Goal: Task Accomplishment & Management: Use online tool/utility

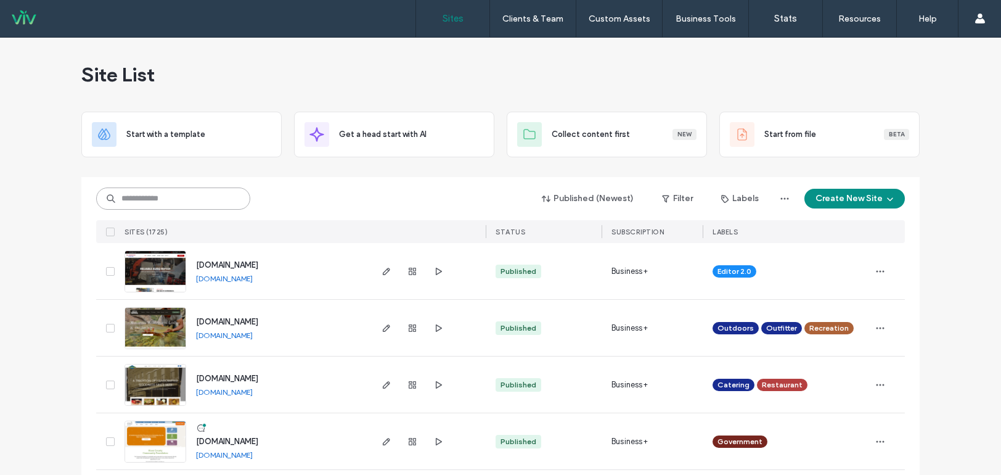
drag, startPoint x: 175, startPoint y: 198, endPoint x: 176, endPoint y: 186, distance: 12.4
click at [175, 198] on input at bounding box center [173, 198] width 154 height 22
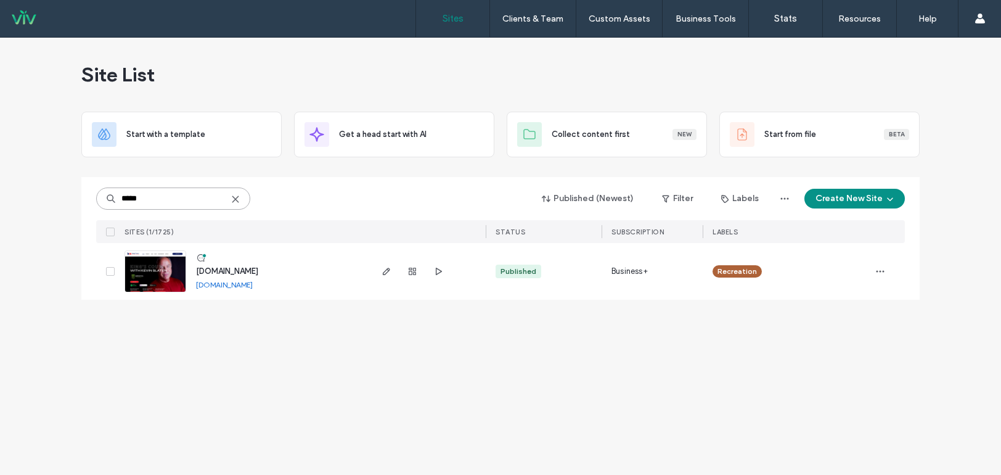
type input "*****"
click at [176, 269] on img at bounding box center [155, 293] width 60 height 84
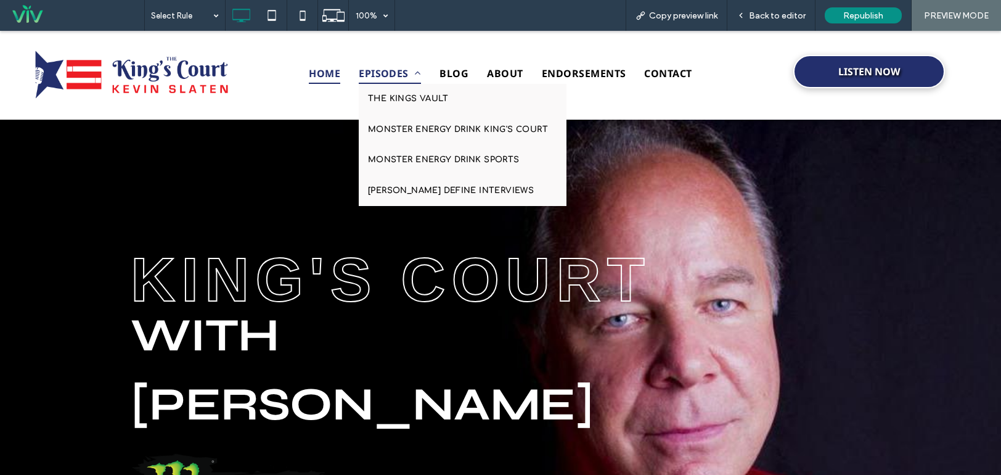
click at [380, 70] on span "EPISODES" at bounding box center [390, 73] width 62 height 21
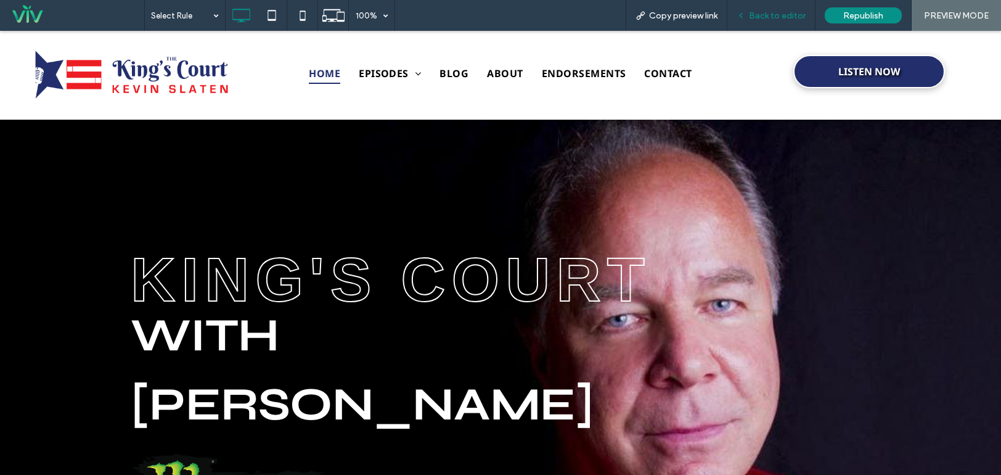
click at [741, 22] on div "Back to editor" at bounding box center [772, 15] width 88 height 31
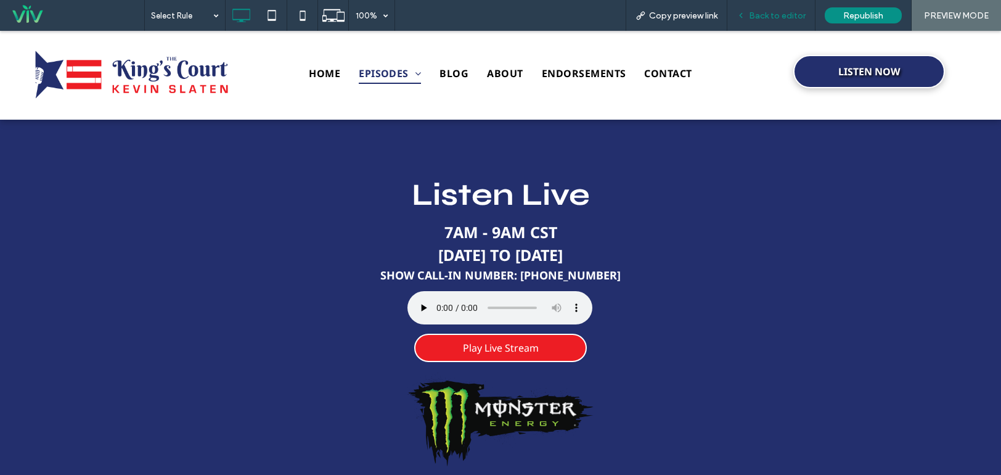
click at [752, 20] on span "Back to editor" at bounding box center [777, 15] width 57 height 10
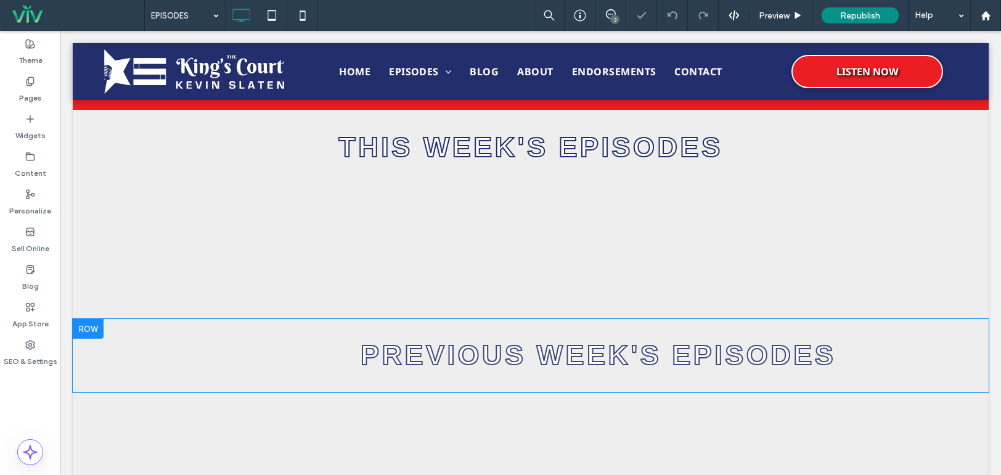
scroll to position [524, 0]
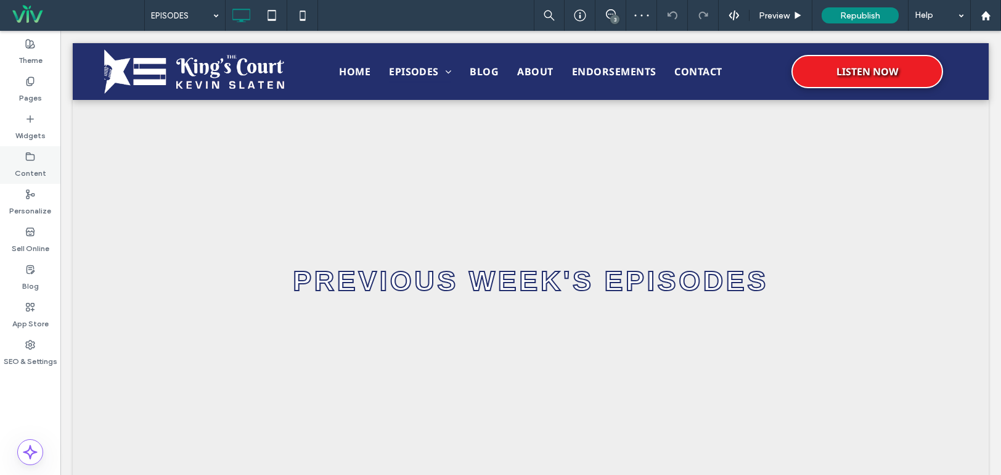
click at [46, 157] on div "Content" at bounding box center [30, 165] width 60 height 38
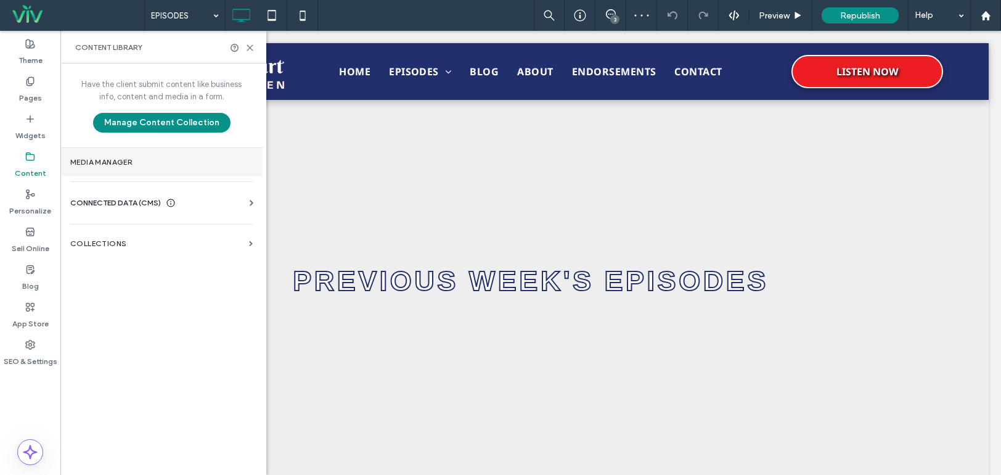
click at [104, 160] on label "Media Manager" at bounding box center [161, 162] width 183 height 9
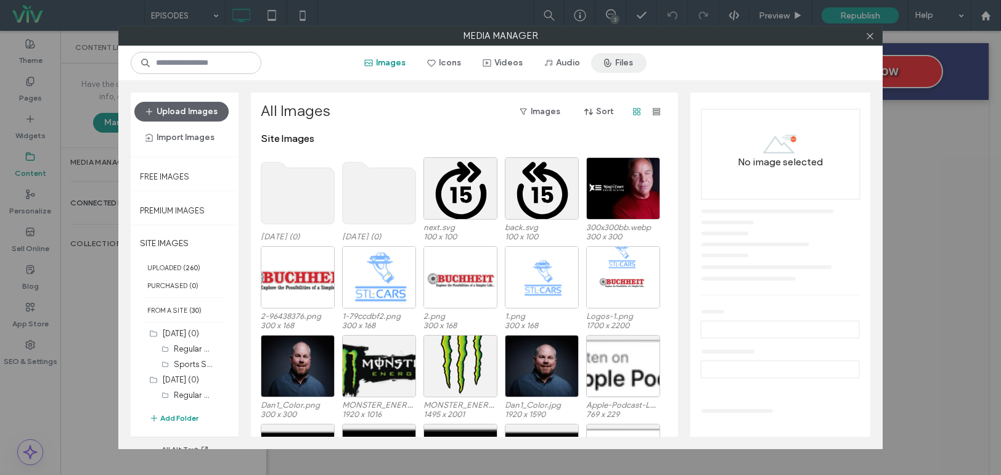
click at [632, 64] on button "Files" at bounding box center [618, 63] width 55 height 20
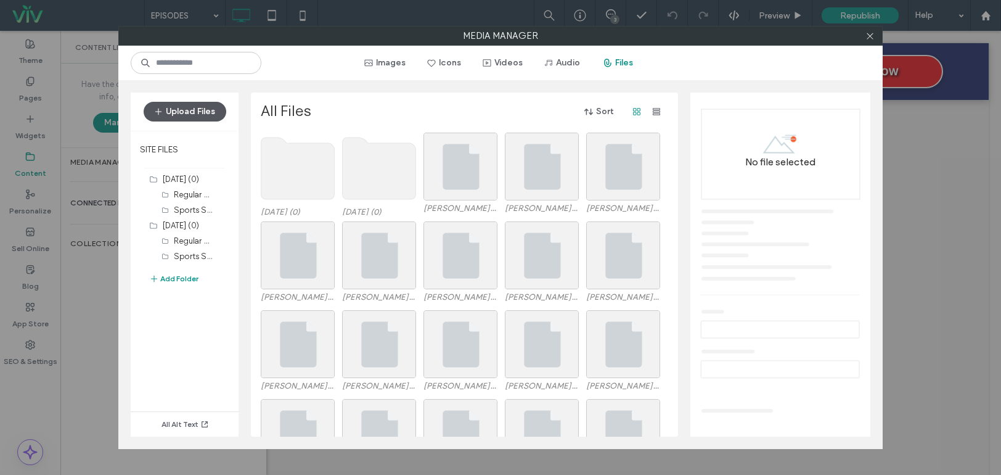
click at [179, 115] on button "Upload Files" at bounding box center [185, 112] width 83 height 20
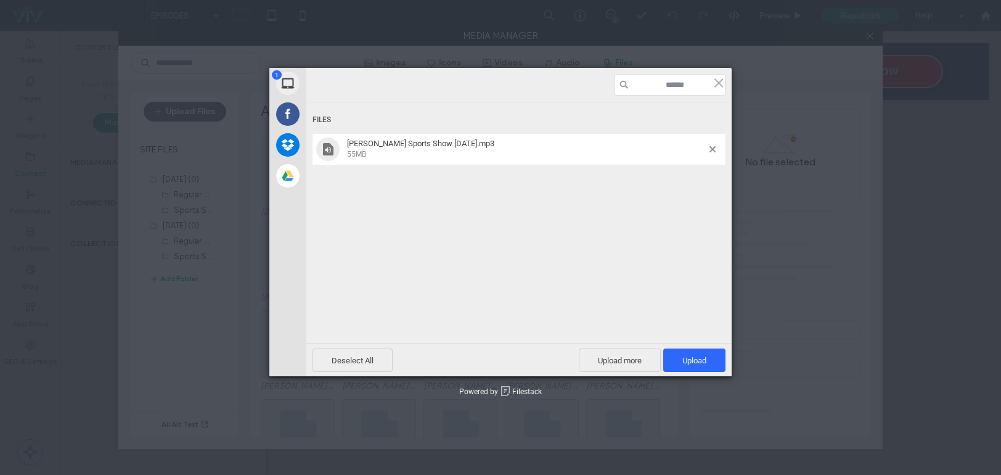
click at [602, 215] on div "Files Slaten Sports Show 10-13-25.mp3 55MB" at bounding box center [518, 205] width 425 height 207
click at [684, 356] on span "Upload 1" at bounding box center [695, 360] width 24 height 9
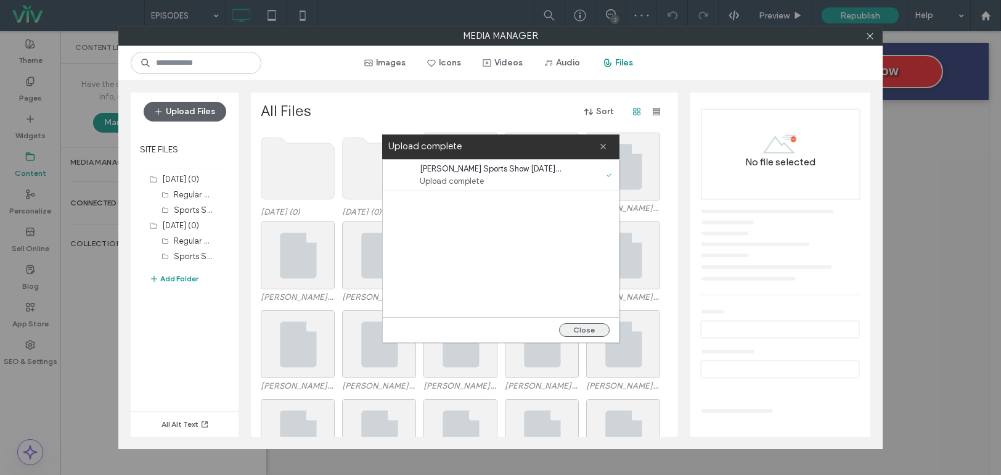
click at [580, 331] on button "Close" at bounding box center [584, 330] width 51 height 14
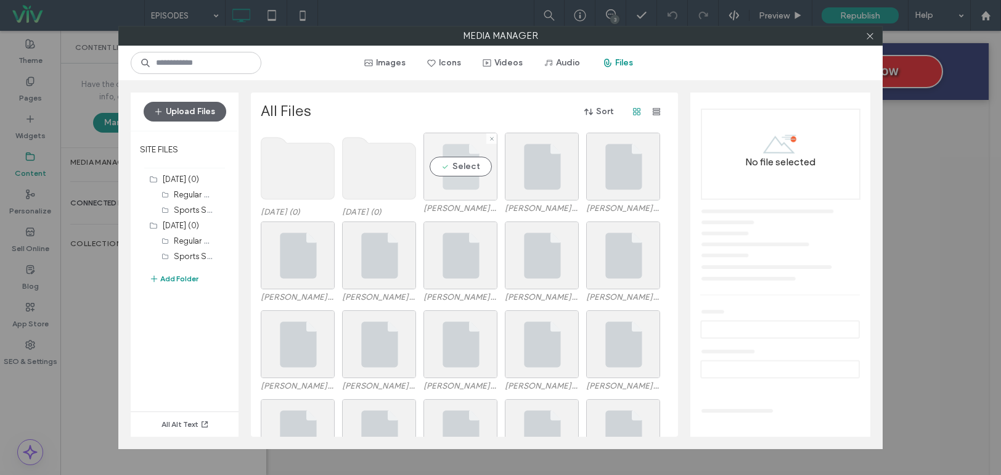
click at [492, 176] on div "Select" at bounding box center [461, 167] width 74 height 68
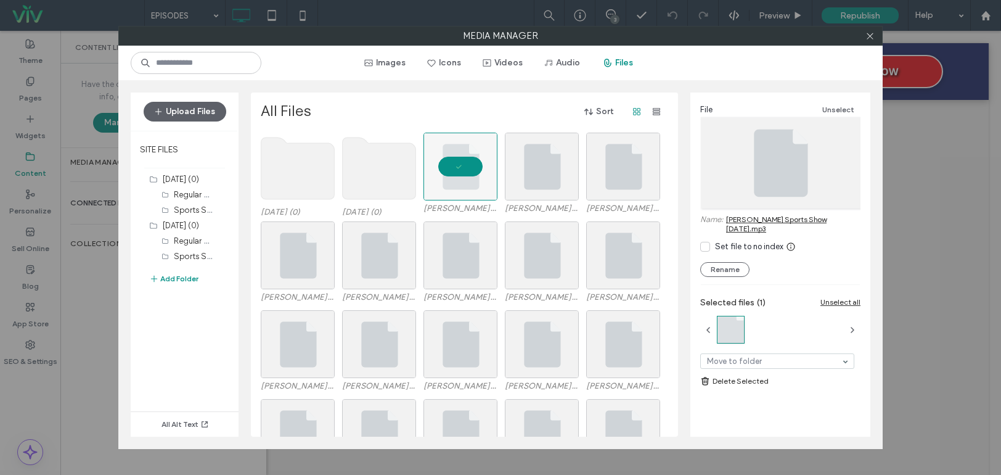
click at [777, 216] on link "Slaten Sports Show 10-13-25.mp3" at bounding box center [793, 224] width 134 height 18
click at [870, 35] on icon at bounding box center [870, 35] width 9 height 9
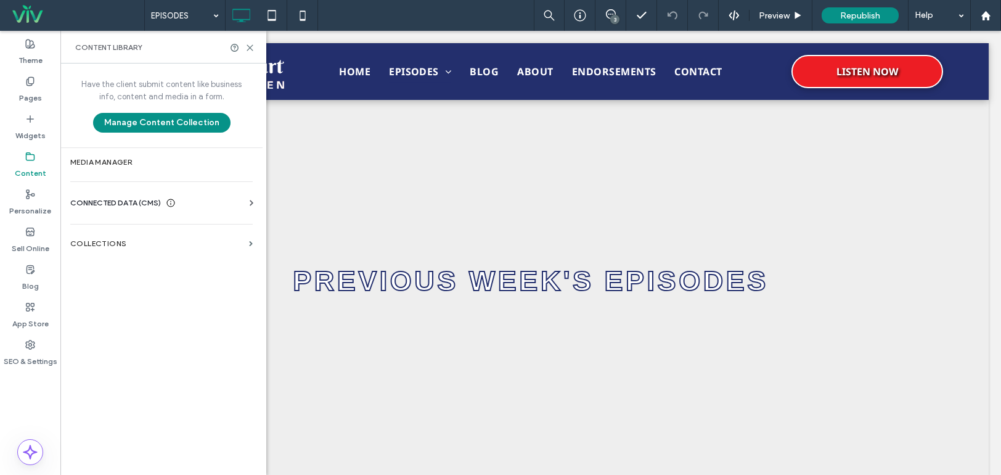
click at [245, 48] on div at bounding box center [242, 47] width 25 height 9
click at [252, 47] on icon at bounding box center [249, 47] width 9 height 9
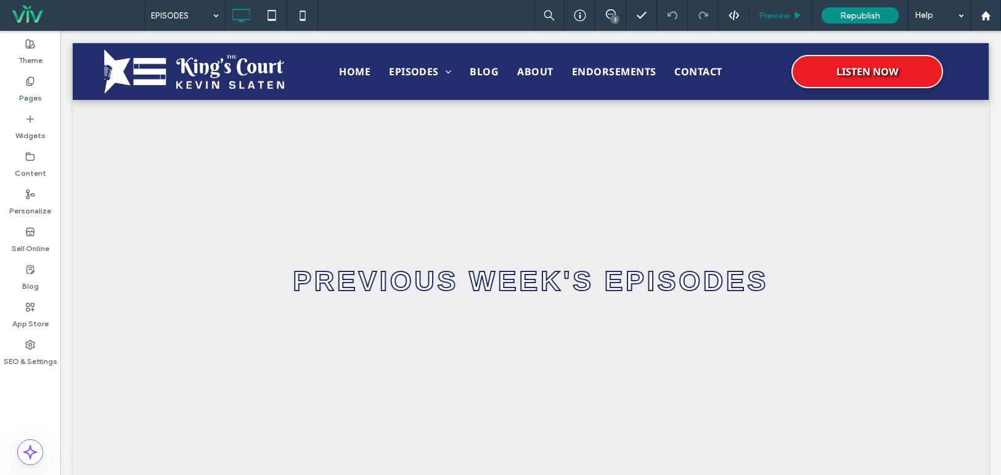
click at [781, 12] on span "Preview" at bounding box center [774, 15] width 31 height 10
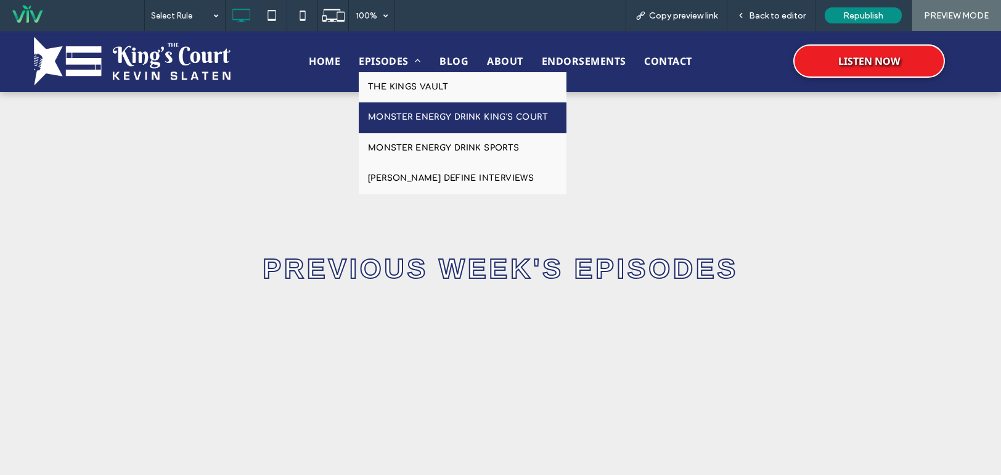
click at [442, 112] on span "MONSTER ENERGY DRINK KING'S COURT" at bounding box center [458, 118] width 180 height 12
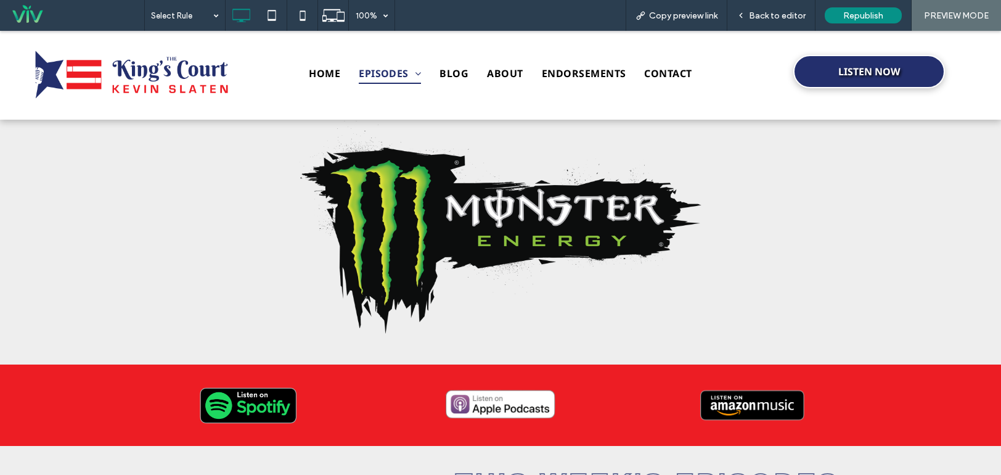
scroll to position [62, 0]
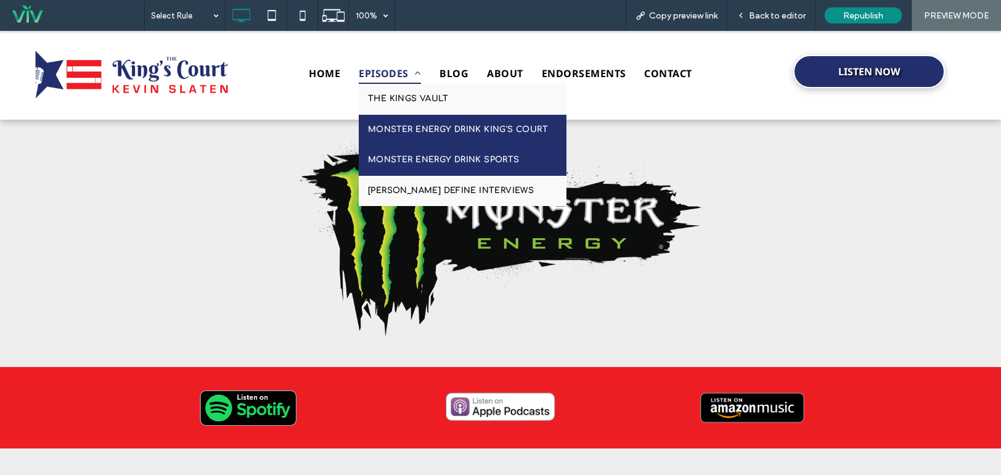
click at [401, 126] on span "MONSTER ENERGY DRINK KING'S COURT" at bounding box center [458, 130] width 180 height 12
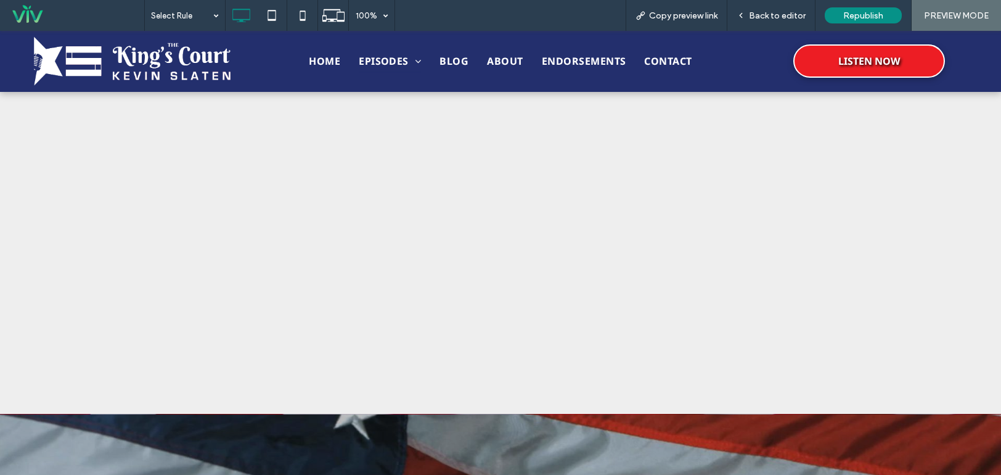
scroll to position [527, 0]
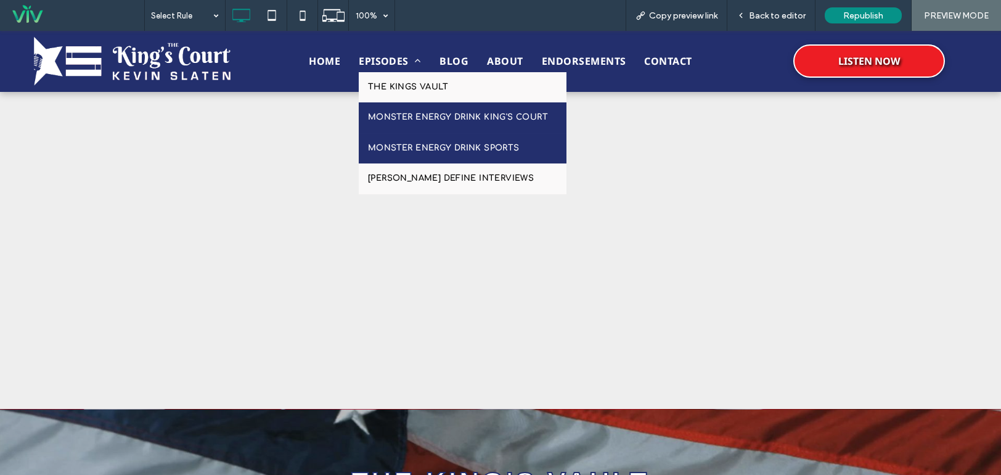
click at [443, 146] on span "MONSTER ENERGY DRINK SPORTS" at bounding box center [444, 148] width 152 height 12
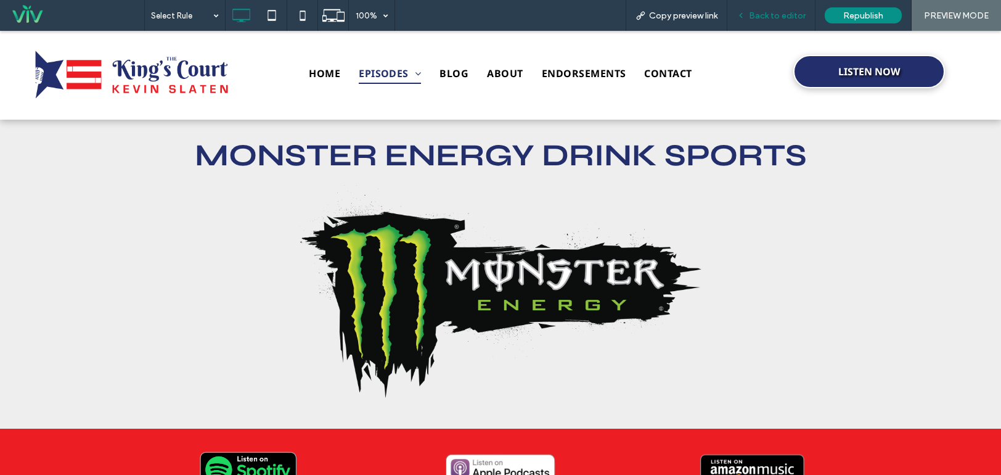
click at [757, 20] on span "Back to editor" at bounding box center [777, 15] width 57 height 10
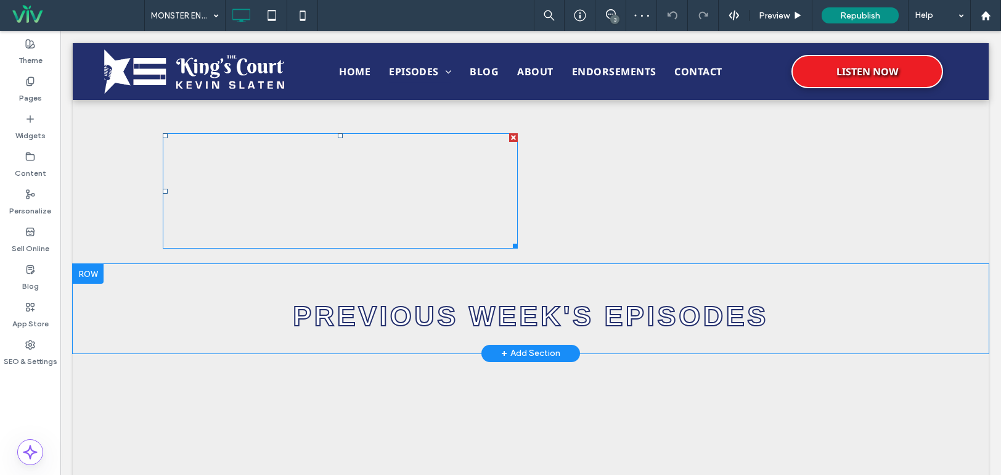
scroll to position [678, 0]
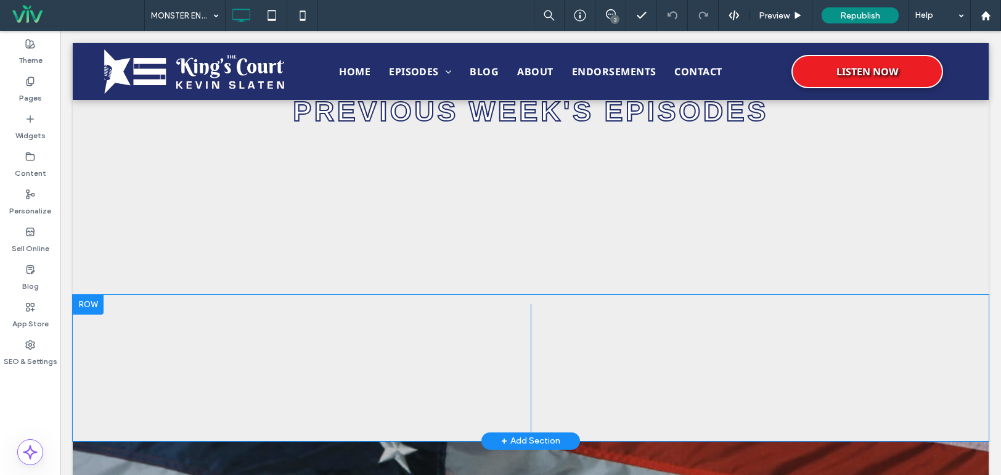
click at [88, 301] on div at bounding box center [88, 305] width 31 height 20
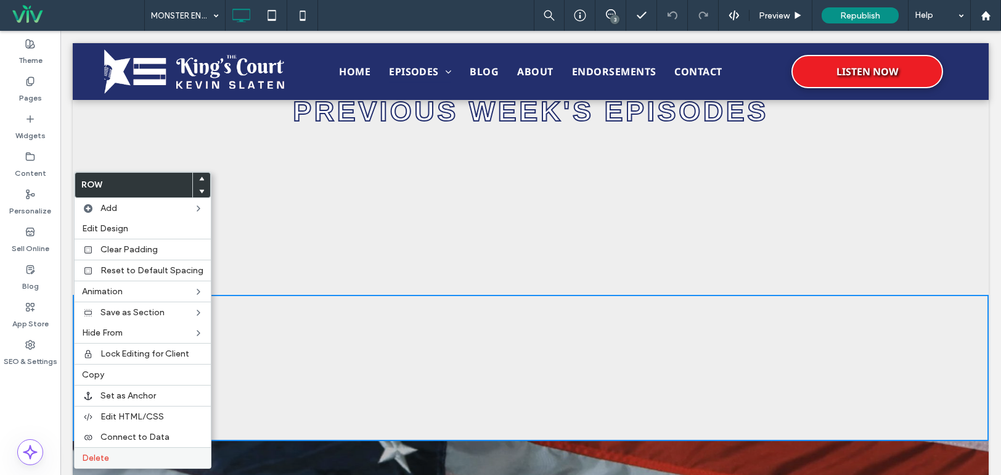
click at [131, 461] on label "Delete" at bounding box center [142, 458] width 121 height 10
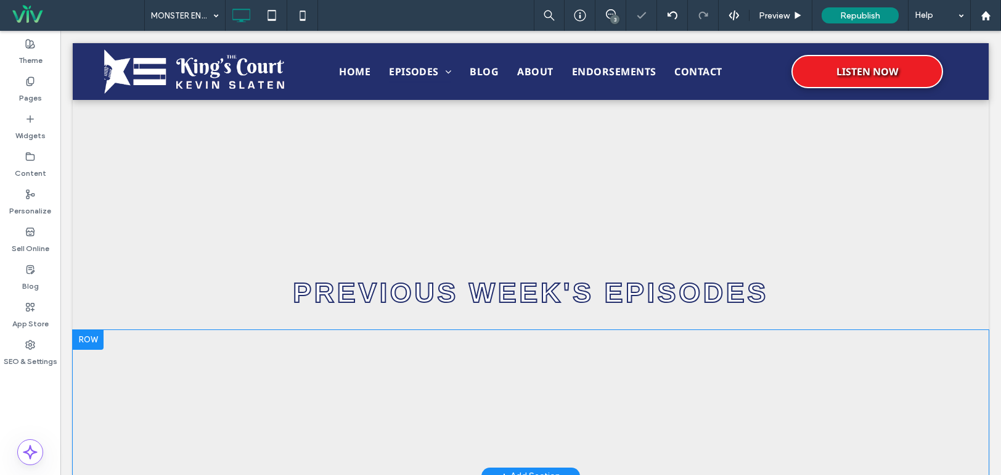
scroll to position [493, 0]
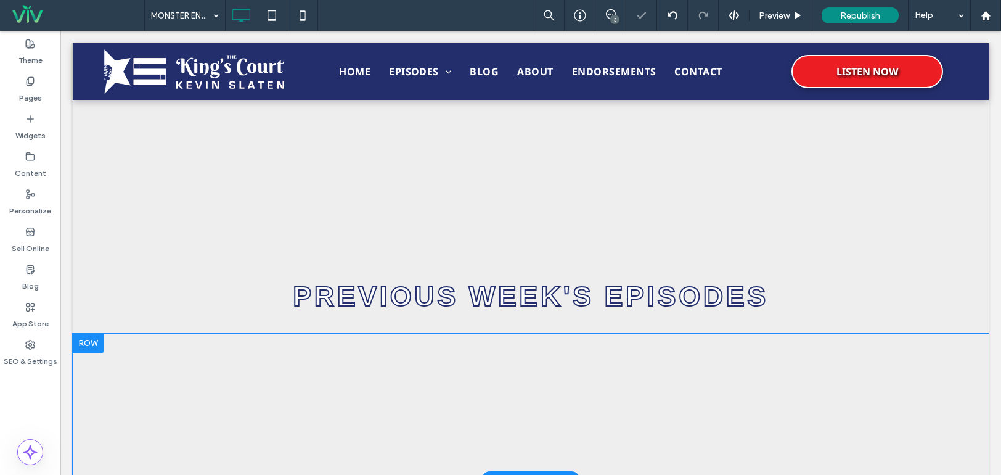
click at [88, 343] on div at bounding box center [88, 344] width 31 height 20
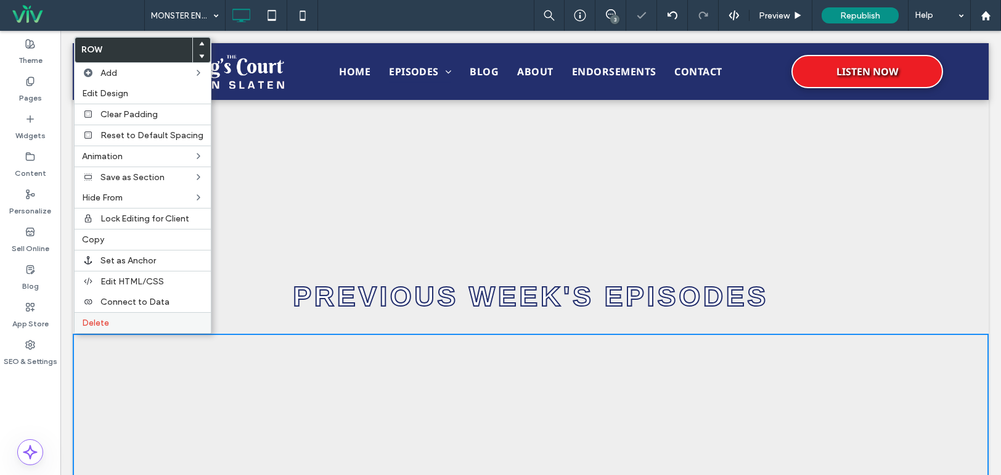
click at [109, 325] on label "Delete" at bounding box center [142, 323] width 121 height 10
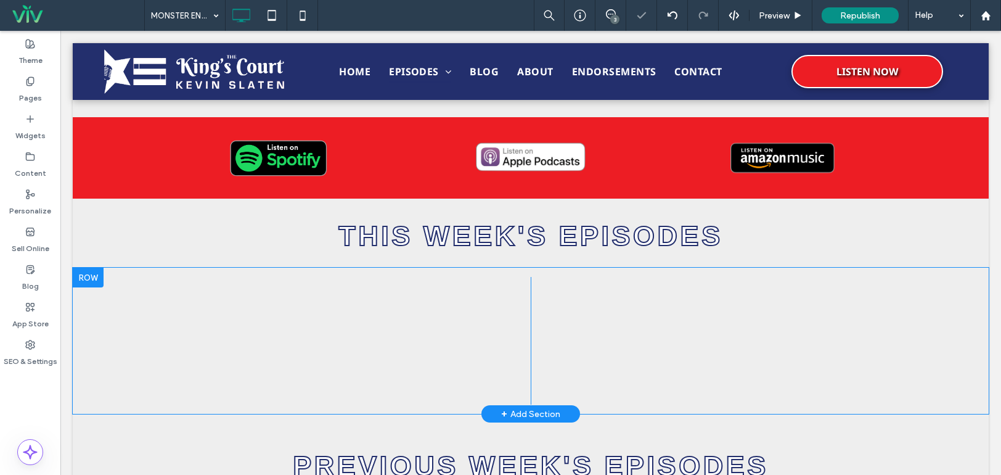
scroll to position [308, 0]
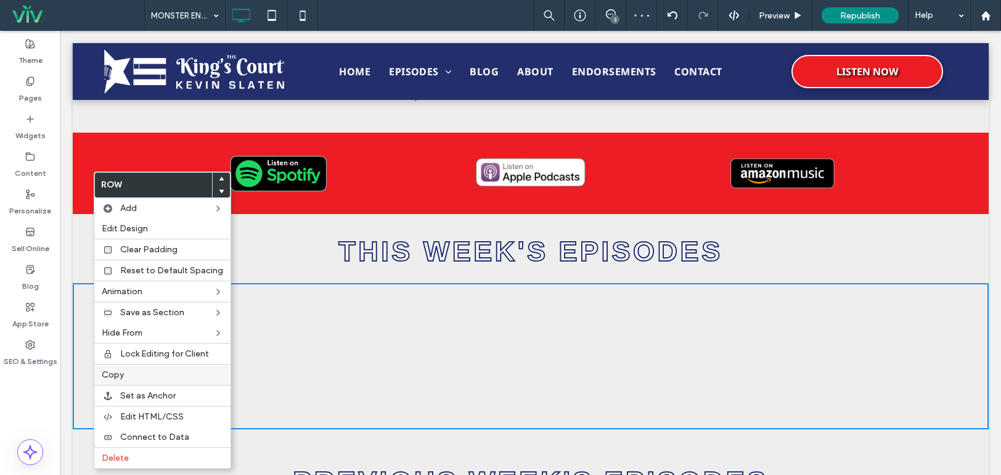
click at [136, 372] on label "Copy" at bounding box center [162, 374] width 121 height 10
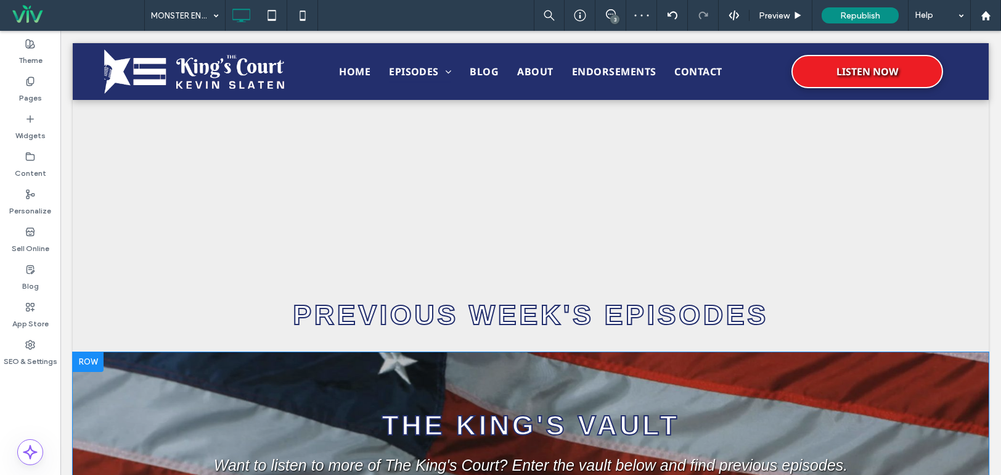
scroll to position [555, 0]
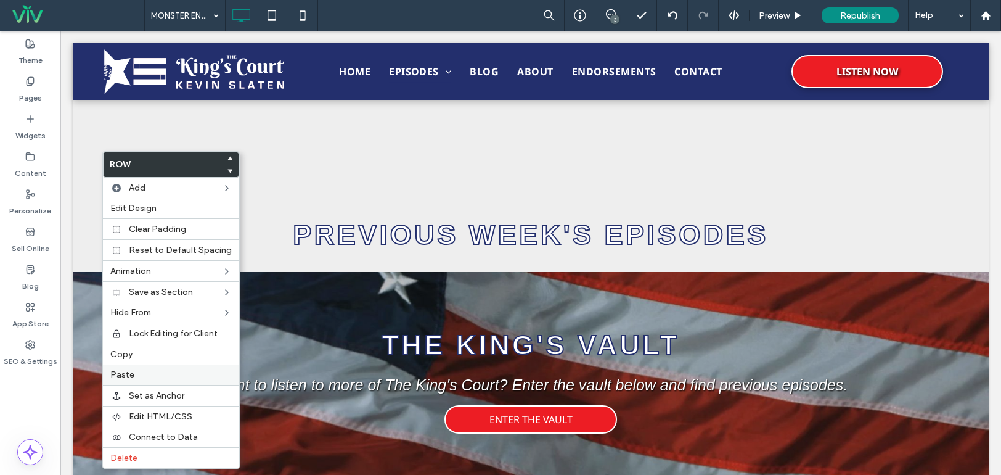
click at [154, 379] on label "Paste" at bounding box center [170, 374] width 121 height 10
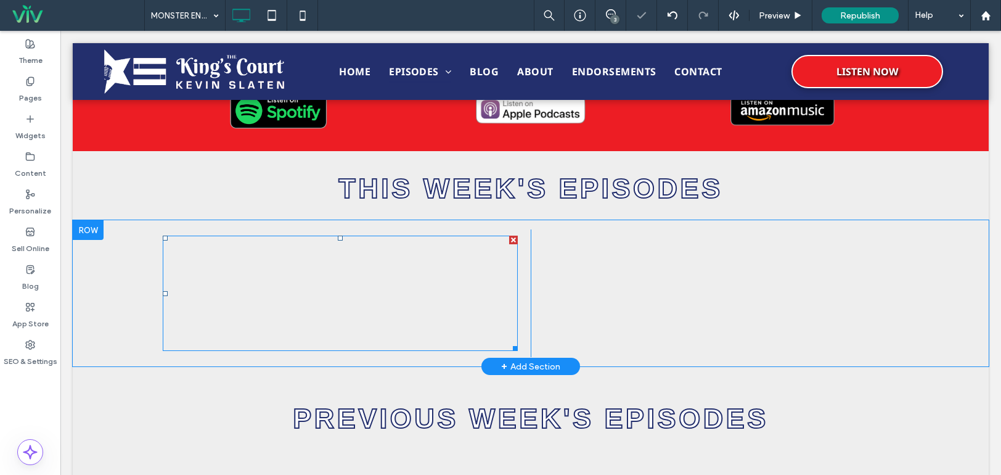
scroll to position [370, 0]
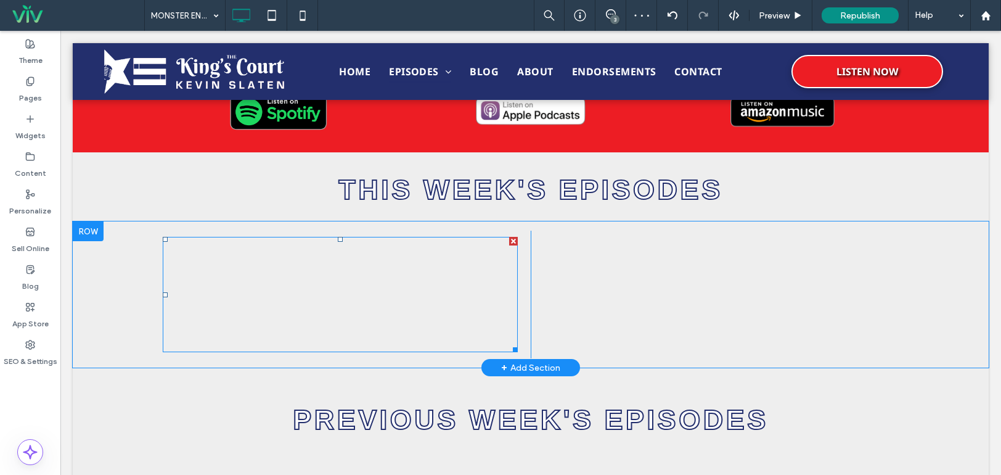
click at [509, 238] on div at bounding box center [513, 241] width 9 height 9
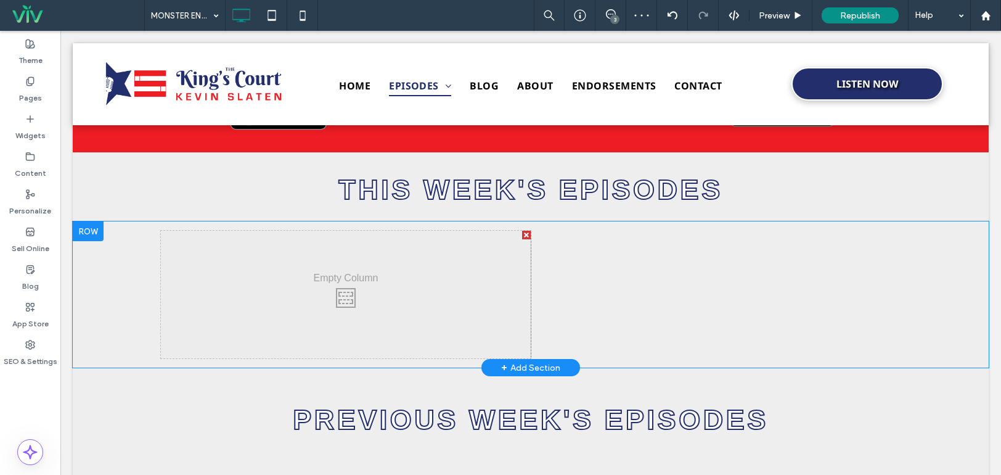
click at [522, 234] on div at bounding box center [526, 235] width 9 height 9
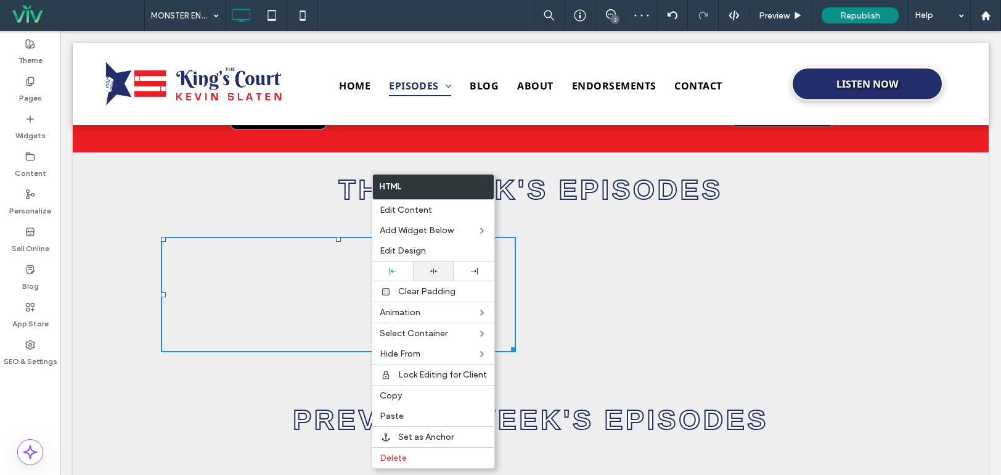
click at [432, 272] on icon at bounding box center [434, 271] width 8 height 8
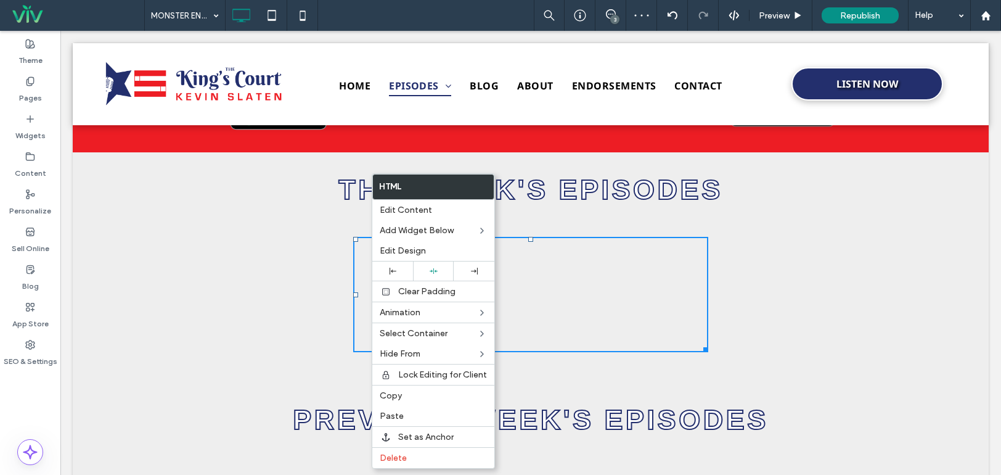
click at [713, 322] on div "https://irp.cdn-website.com/e4f27ade/files/uploaded/Slaten+Sports+Show+10-6-25.…" at bounding box center [531, 295] width 740 height 128
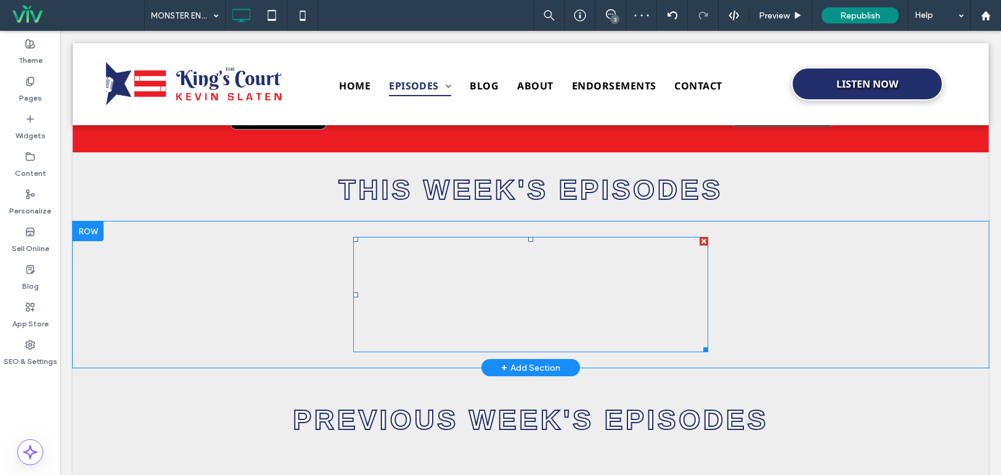
click at [626, 272] on span at bounding box center [530, 294] width 355 height 115
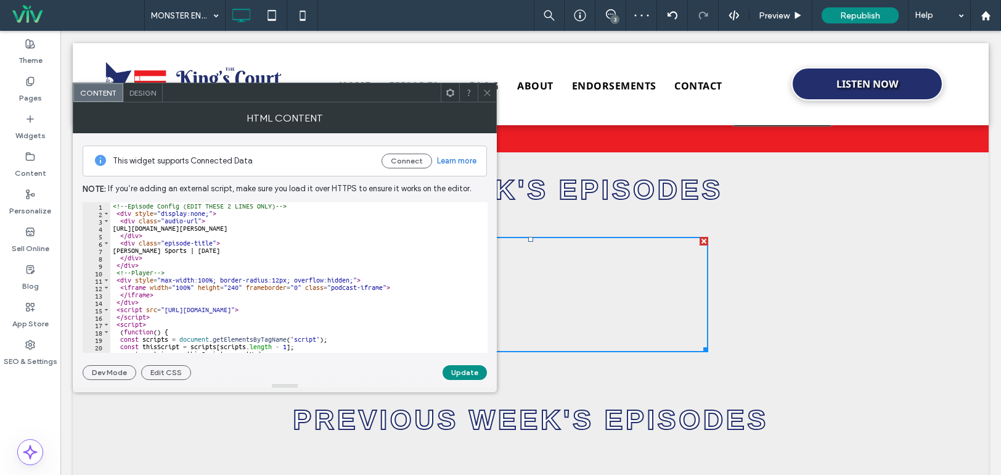
click at [483, 90] on icon at bounding box center [487, 92] width 9 height 9
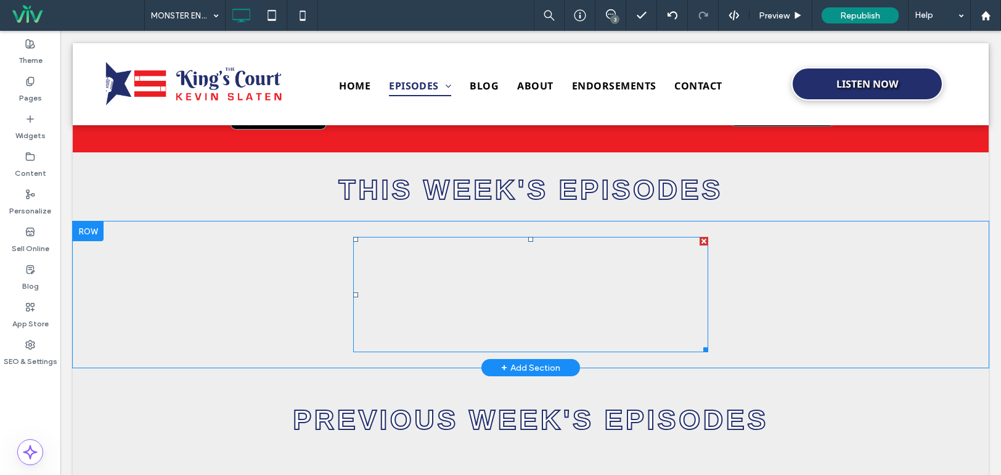
click at [633, 314] on span at bounding box center [530, 294] width 355 height 115
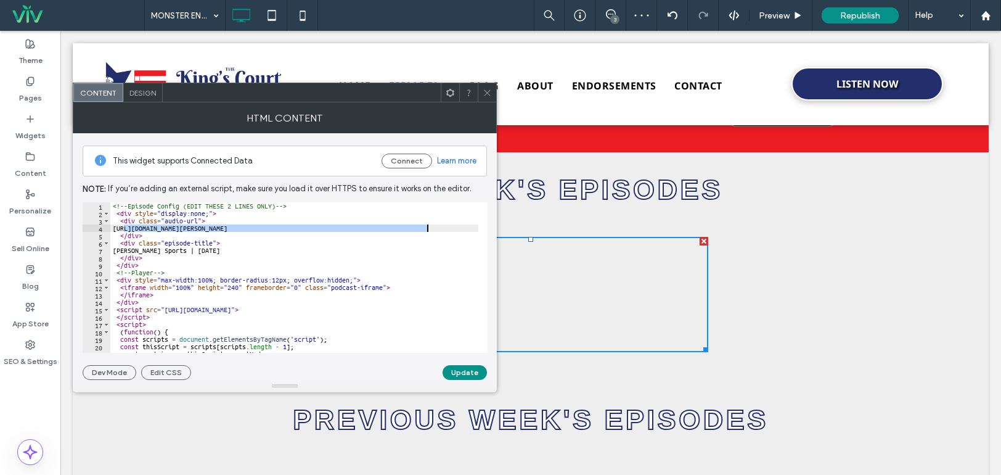
drag, startPoint x: 123, startPoint y: 229, endPoint x: 454, endPoint y: 231, distance: 330.5
click at [454, 231] on div "<!-- Episode Config (EDIT THESE 2 LINES ONLY) --> < div style = "display:none;"…" at bounding box center [294, 284] width 368 height 165
paste textarea "*"
click at [219, 249] on div "<!-- Episode Config (EDIT THESE 2 LINES ONLY) --> < div style = "display:none;"…" at bounding box center [294, 284] width 368 height 165
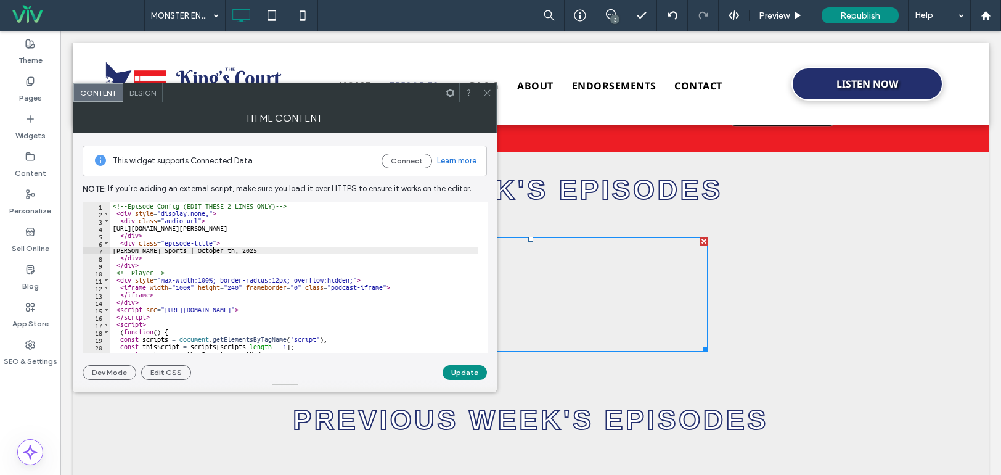
scroll to position [0, 9]
type textarea "**********"
click at [469, 372] on button "Update" at bounding box center [465, 372] width 44 height 15
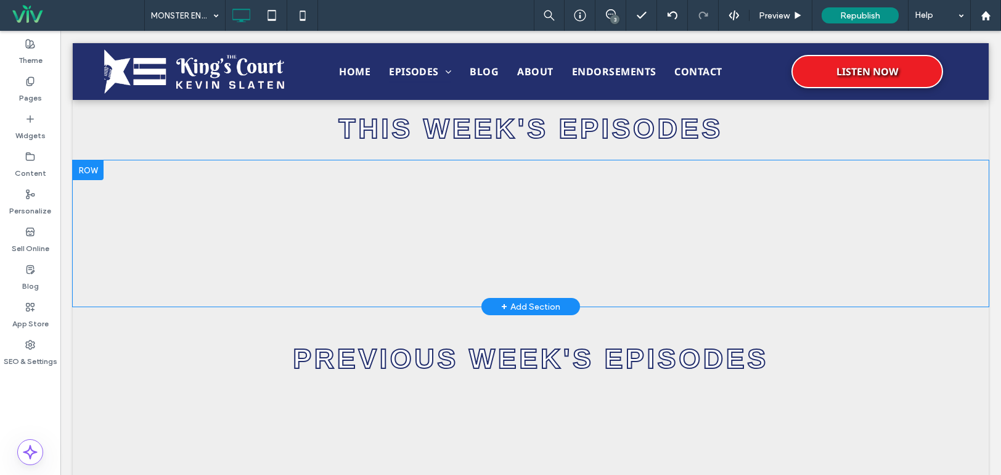
scroll to position [432, 0]
click at [540, 221] on span at bounding box center [530, 232] width 355 height 115
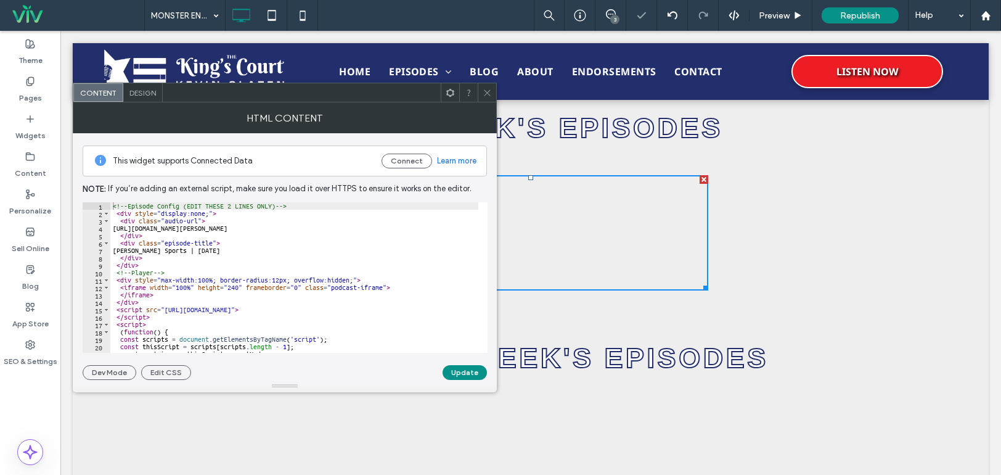
click at [485, 90] on icon at bounding box center [487, 92] width 9 height 9
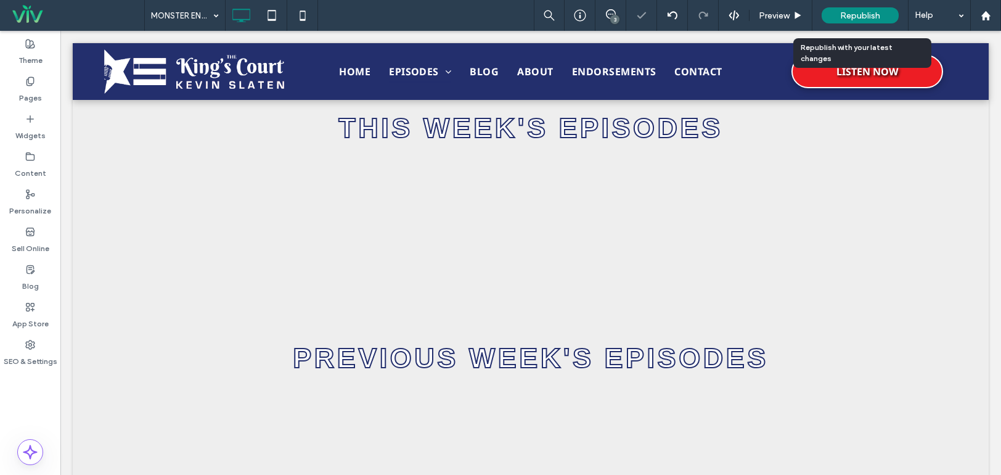
click at [861, 10] on span "Republish" at bounding box center [861, 15] width 40 height 10
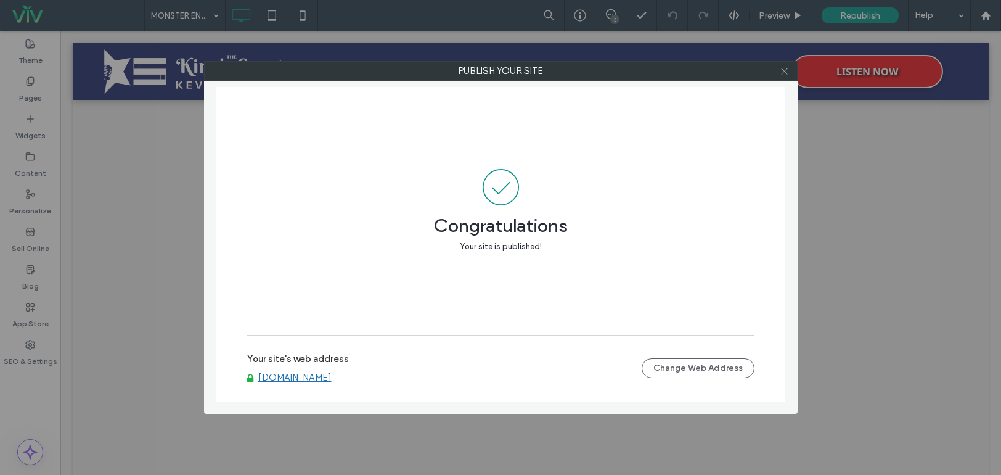
click at [784, 72] on icon at bounding box center [784, 71] width 9 height 9
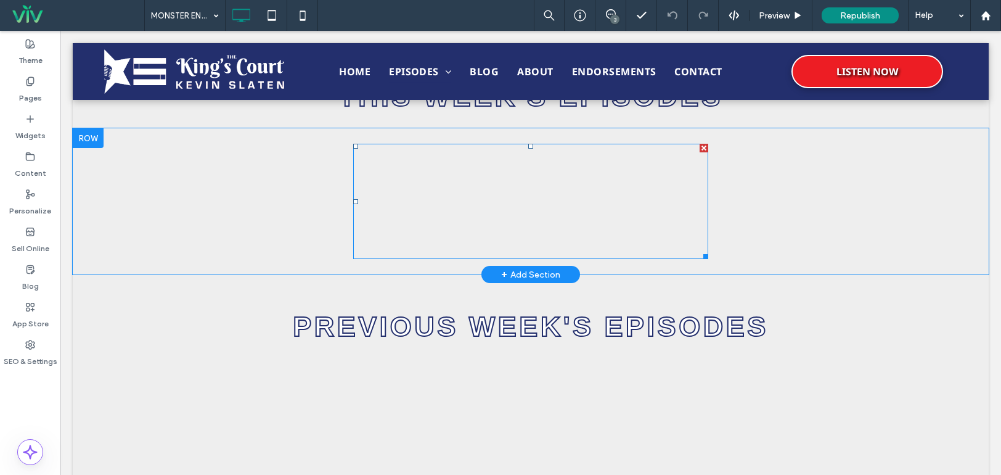
scroll to position [493, 0]
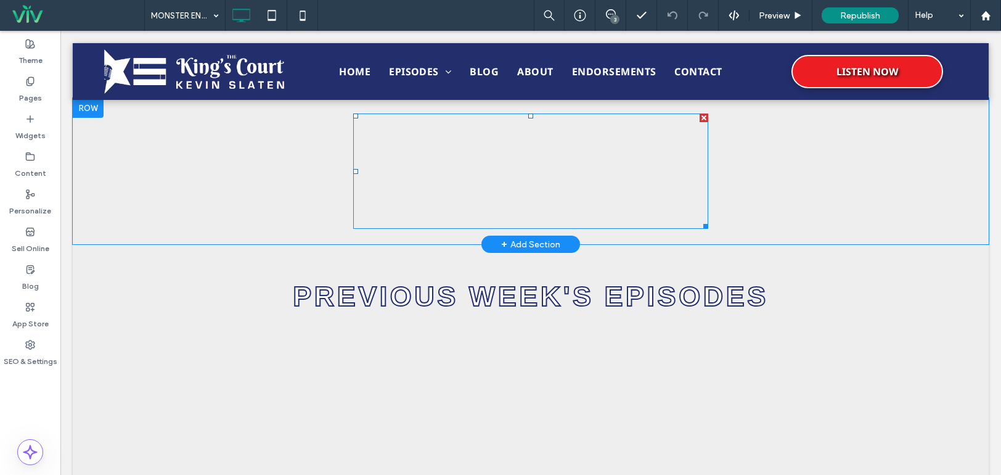
click at [488, 199] on span at bounding box center [530, 170] width 355 height 115
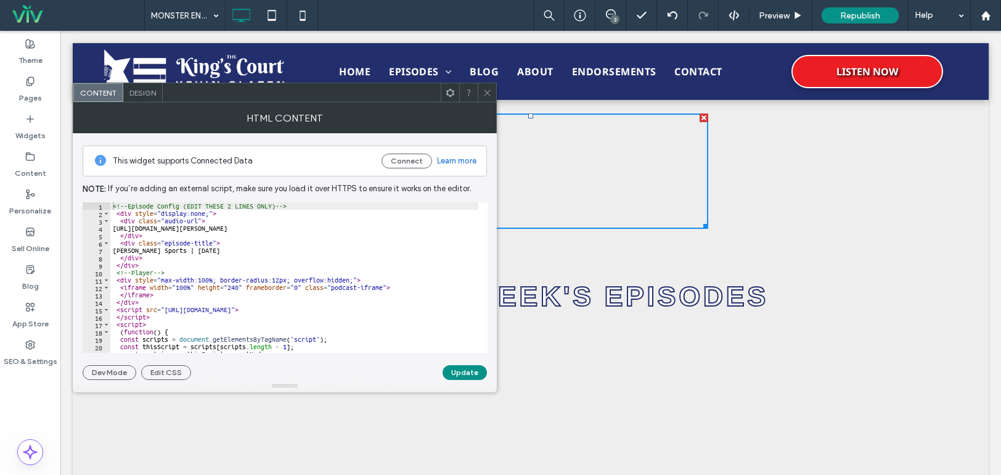
scroll to position [0, 0]
click at [128, 232] on div "<!-- Episode Config (EDIT THESE 2 LINES ONLY) --> < div style = "display:none;"…" at bounding box center [294, 284] width 368 height 165
click at [123, 229] on div "<!-- Episode Config (EDIT THESE 2 LINES ONLY) --> < div style = "display:none;"…" at bounding box center [294, 284] width 368 height 165
type textarea "**********"
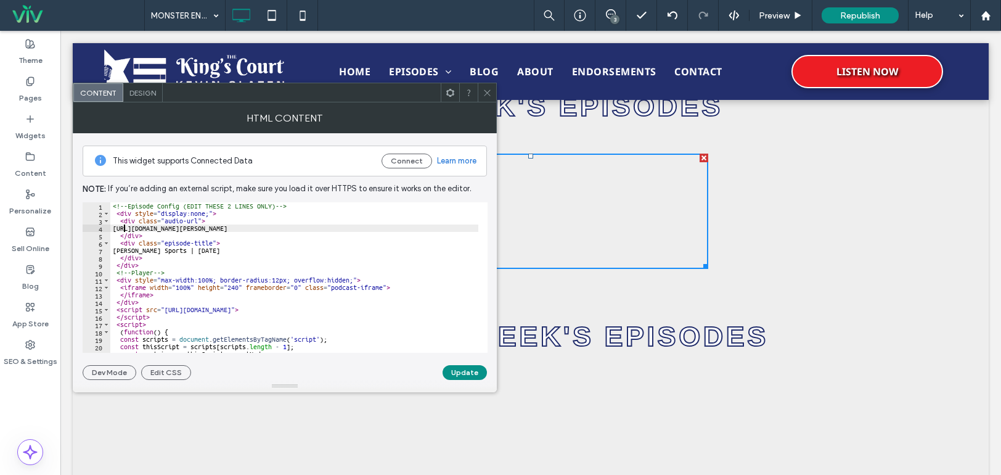
scroll to position [432, 0]
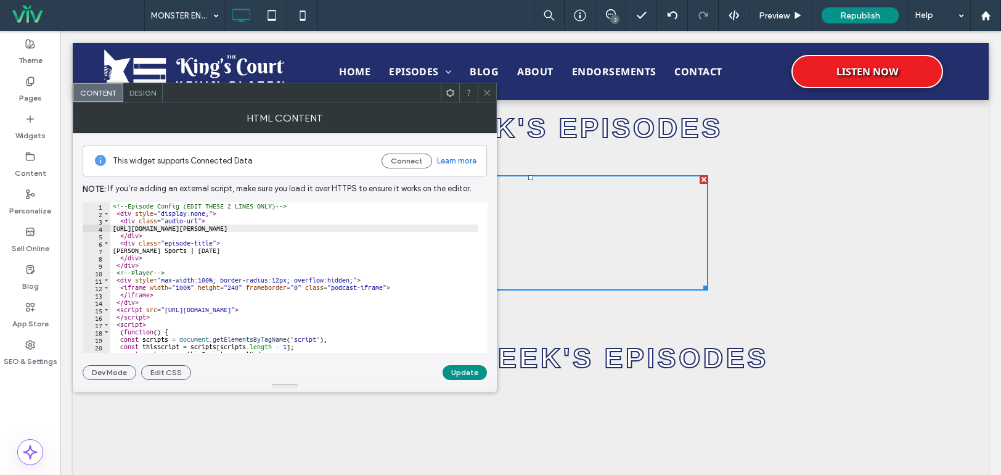
click at [461, 373] on button "Update" at bounding box center [465, 372] width 44 height 15
click at [482, 90] on div at bounding box center [487, 92] width 18 height 18
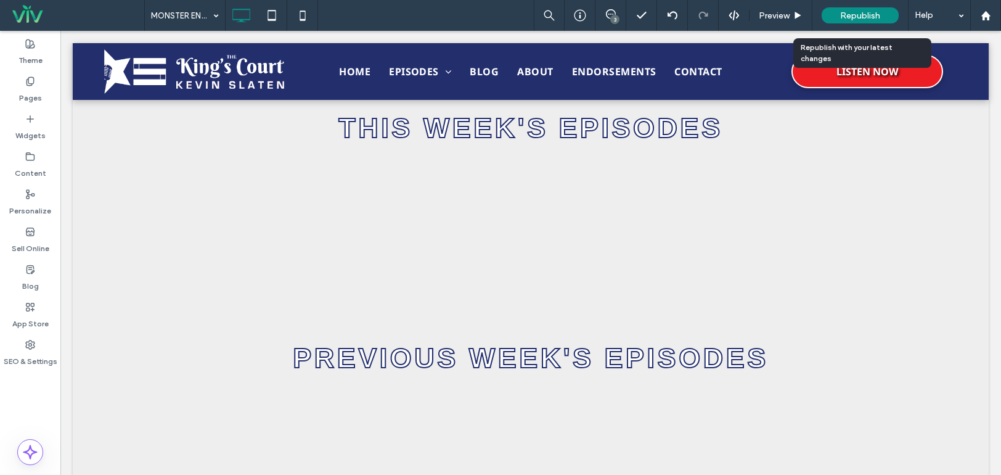
click at [866, 13] on span "Republish" at bounding box center [861, 15] width 40 height 10
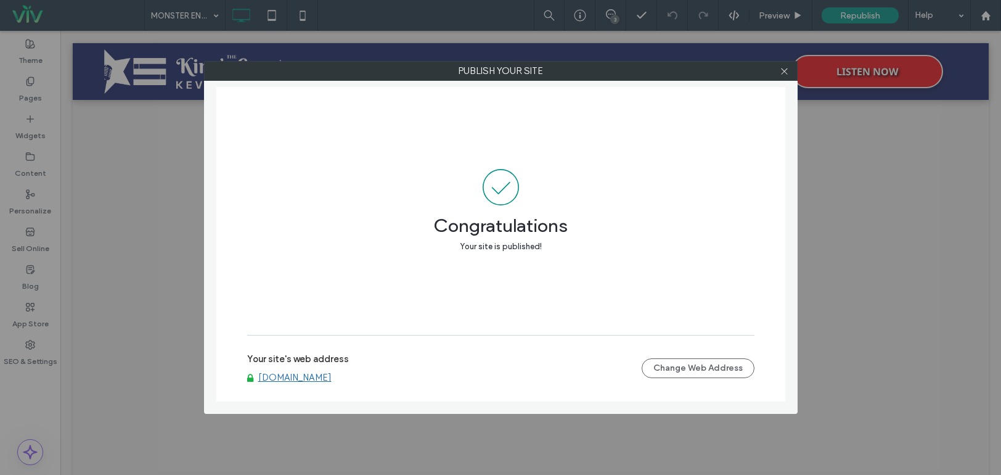
drag, startPoint x: 612, startPoint y: 128, endPoint x: 671, endPoint y: 92, distance: 69.2
click at [613, 128] on div "Congratulations Your site is published!" at bounding box center [501, 211] width 508 height 248
click at [783, 69] on icon at bounding box center [784, 71] width 9 height 9
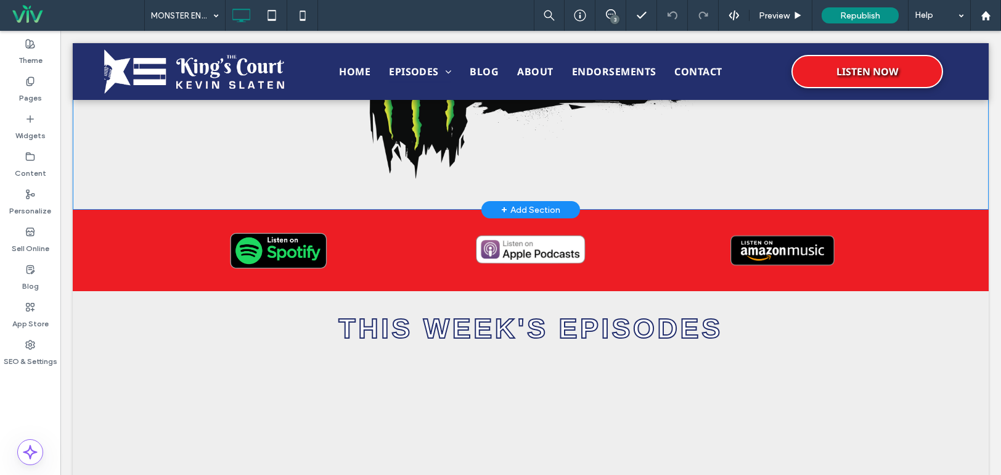
scroll to position [0, 0]
